Goal: Task Accomplishment & Management: Use online tool/utility

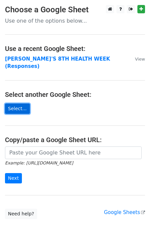
click at [22, 103] on link "Select..." at bounding box center [17, 108] width 25 height 10
click at [16, 93] on main "Choose a Google Sheet Use one of the options below... Use a recent Google Sheet…" at bounding box center [75, 112] width 150 height 214
click at [15, 103] on link "Select..." at bounding box center [17, 108] width 25 height 10
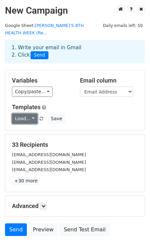
click at [26, 116] on link "Load..." at bounding box center [25, 118] width 26 height 10
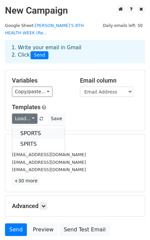
click at [29, 131] on link "SPORTS" at bounding box center [38, 133] width 53 height 11
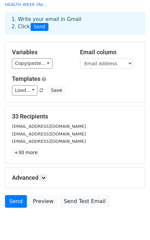
scroll to position [31, 0]
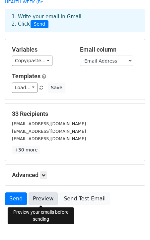
click at [44, 201] on link "Preview" at bounding box center [43, 198] width 29 height 13
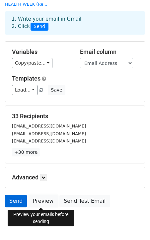
scroll to position [29, 0]
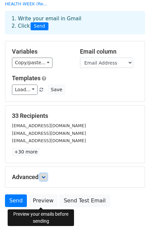
click at [46, 179] on icon at bounding box center [44, 177] width 4 height 4
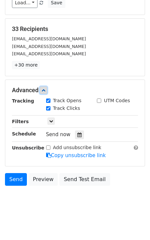
scroll to position [118, 0]
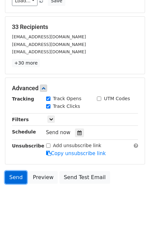
click at [19, 175] on link "Send" at bounding box center [16, 177] width 22 height 13
